Goal: Task Accomplishment & Management: Use online tool/utility

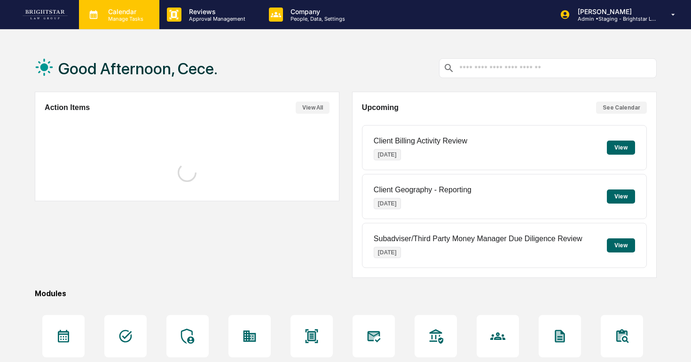
click at [142, 23] on div "Calendar Manage Tasks" at bounding box center [119, 14] width 80 height 29
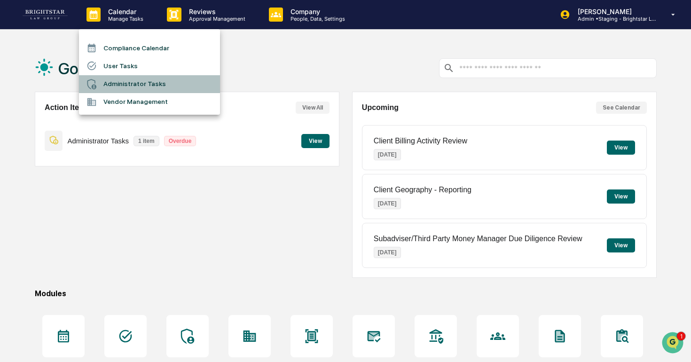
click at [142, 79] on li "Administrator Tasks" at bounding box center [149, 84] width 141 height 18
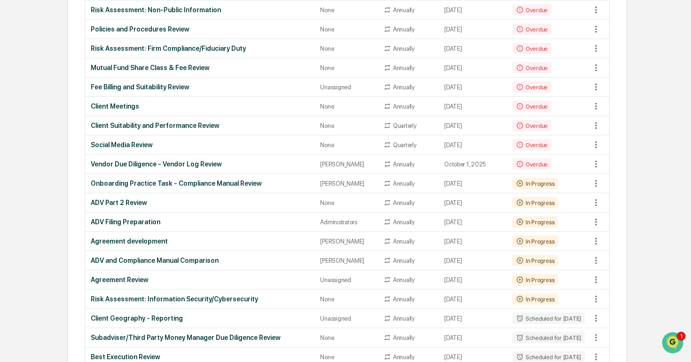
scroll to position [379, 0]
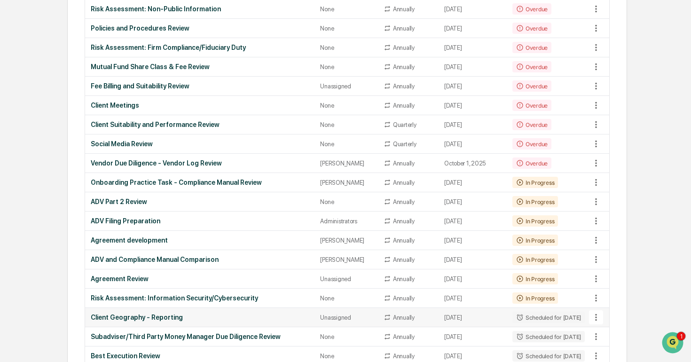
click at [272, 321] on div "Client Geography - Reporting" at bounding box center [200, 317] width 218 height 8
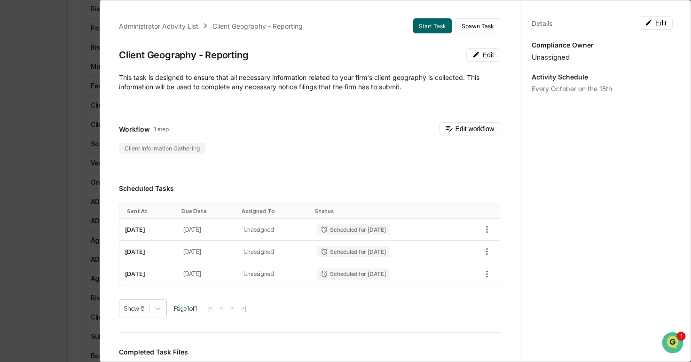
click at [70, 184] on div "Administrator Activity List Client Geography - Reporting Start Task Spawn Task …" at bounding box center [345, 181] width 691 height 362
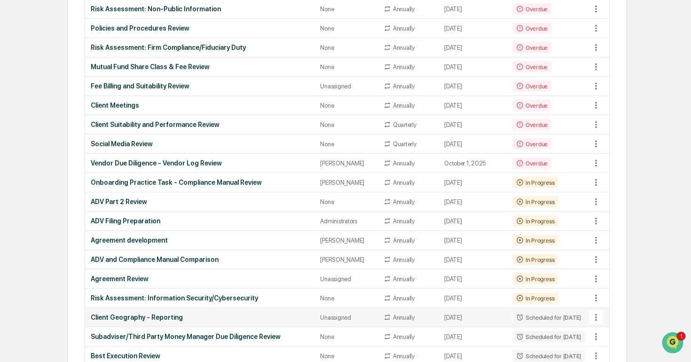
click at [593, 320] on icon at bounding box center [596, 317] width 10 height 10
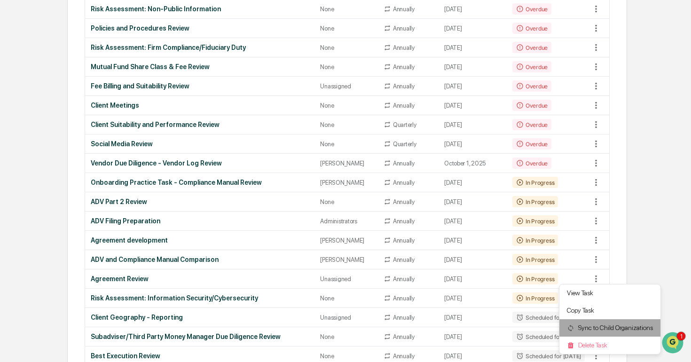
click at [598, 324] on li "Sync to Child Organizations" at bounding box center [609, 327] width 101 height 17
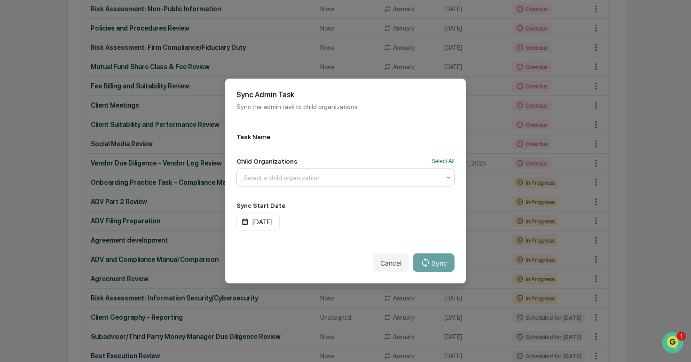
click at [337, 173] on div at bounding box center [341, 177] width 196 height 9
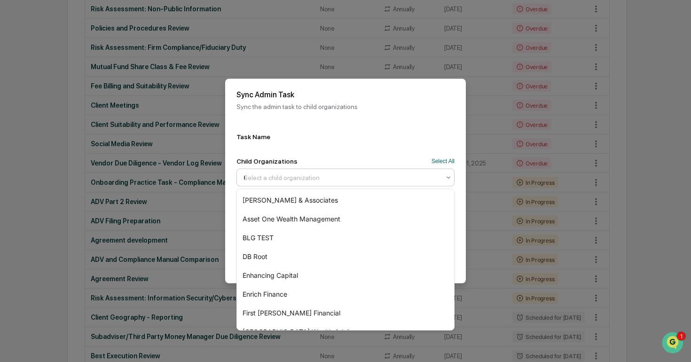
type input "**"
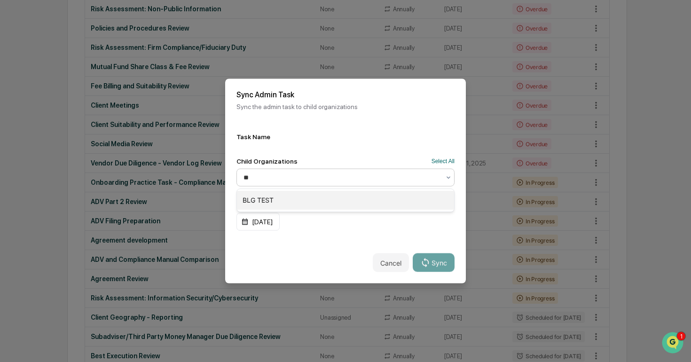
click at [315, 207] on div "BLG TEST" at bounding box center [345, 200] width 217 height 19
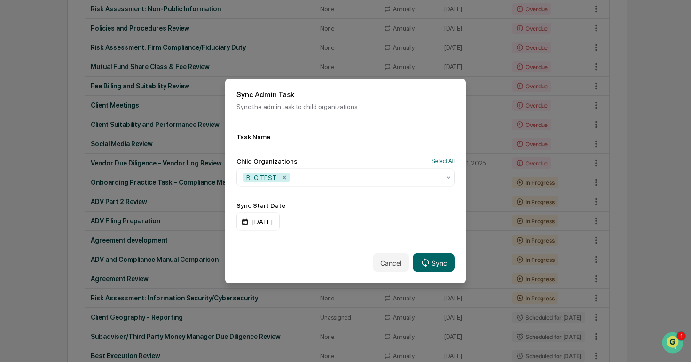
click at [458, 256] on div "Cancel Sync" at bounding box center [345, 262] width 241 height 41
click at [451, 261] on button "Sync" at bounding box center [433, 262] width 42 height 19
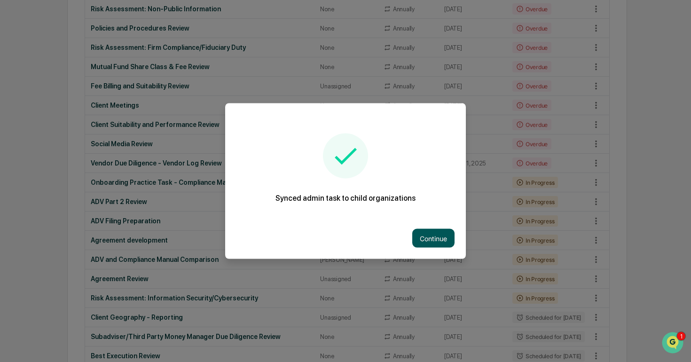
click at [415, 237] on button "Continue" at bounding box center [433, 238] width 42 height 19
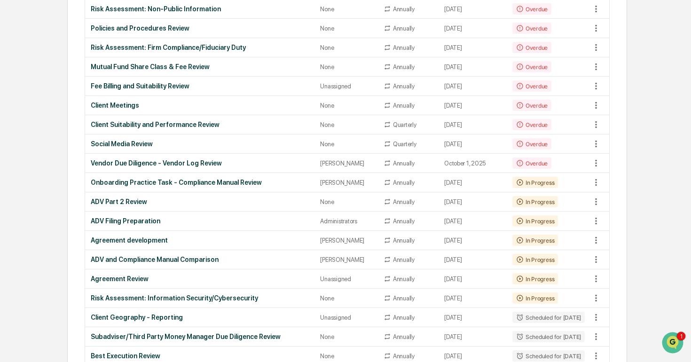
scroll to position [0, 0]
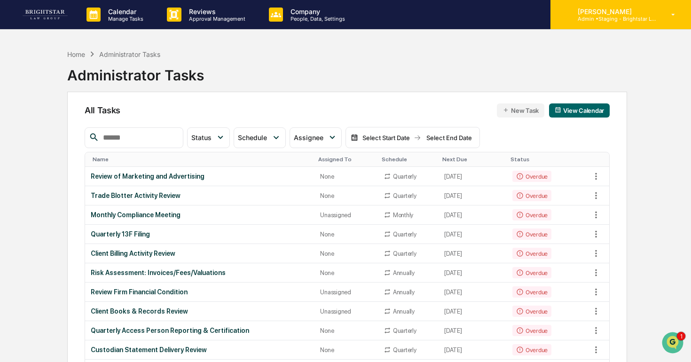
click at [614, 7] on div "[PERSON_NAME] Admin • Staging - Brightstar Law Group" at bounding box center [620, 14] width 140 height 29
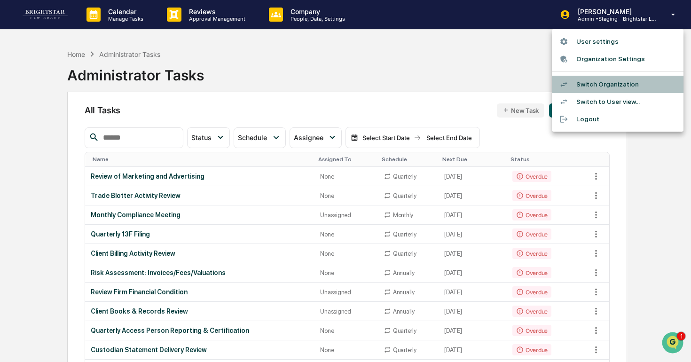
click at [596, 78] on li "Switch Organization" at bounding box center [618, 84] width 132 height 17
